Goal: Transaction & Acquisition: Obtain resource

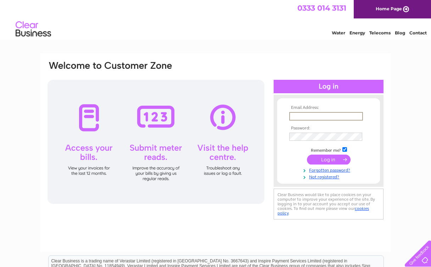
type input "web@sendeancameras.co.uk"
click at [323, 161] on input "submit" at bounding box center [329, 159] width 44 height 10
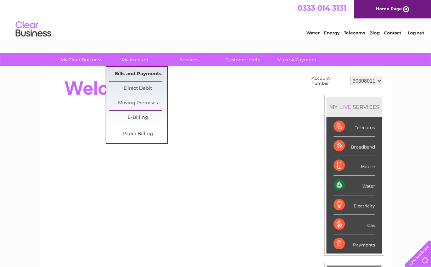
click at [138, 76] on link "Bills and Payments" at bounding box center [138, 74] width 59 height 14
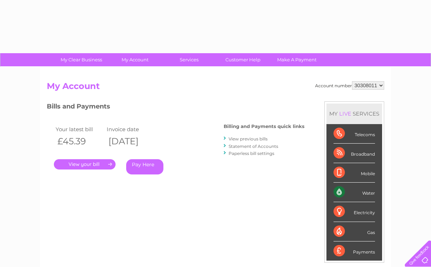
click at [132, 74] on div "Account number 30308011 My Account MY LIVE SERVICES Telecoms Broadband Mobile W…" at bounding box center [215, 184] width 351 height 235
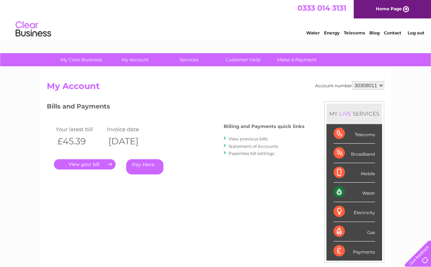
click at [97, 164] on link "." at bounding box center [85, 164] width 62 height 10
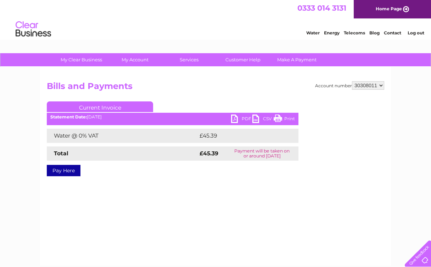
click at [244, 117] on link "PDF" at bounding box center [241, 120] width 21 height 10
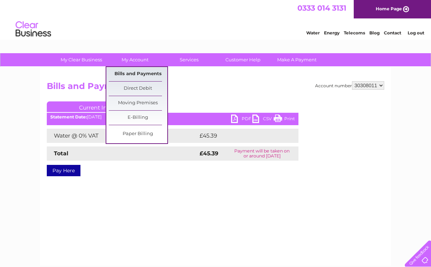
click at [129, 73] on link "Bills and Payments" at bounding box center [138, 74] width 59 height 14
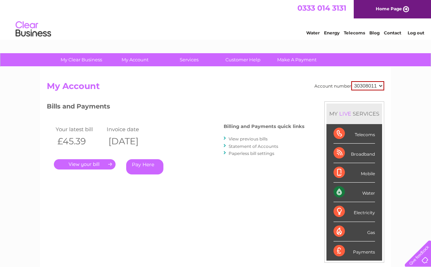
click at [252, 139] on link "View previous bills" at bounding box center [248, 138] width 39 height 5
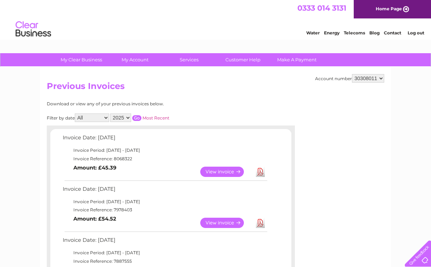
click at [219, 219] on link "View" at bounding box center [226, 223] width 52 height 10
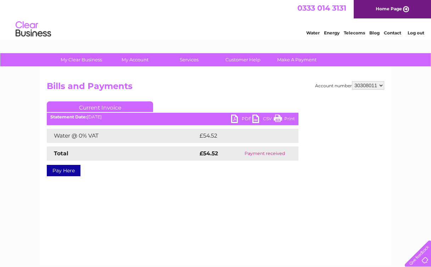
click at [246, 118] on link "PDF" at bounding box center [241, 120] width 21 height 10
click at [417, 33] on link "Log out" at bounding box center [416, 32] width 17 height 5
